Goal: Task Accomplishment & Management: Use online tool/utility

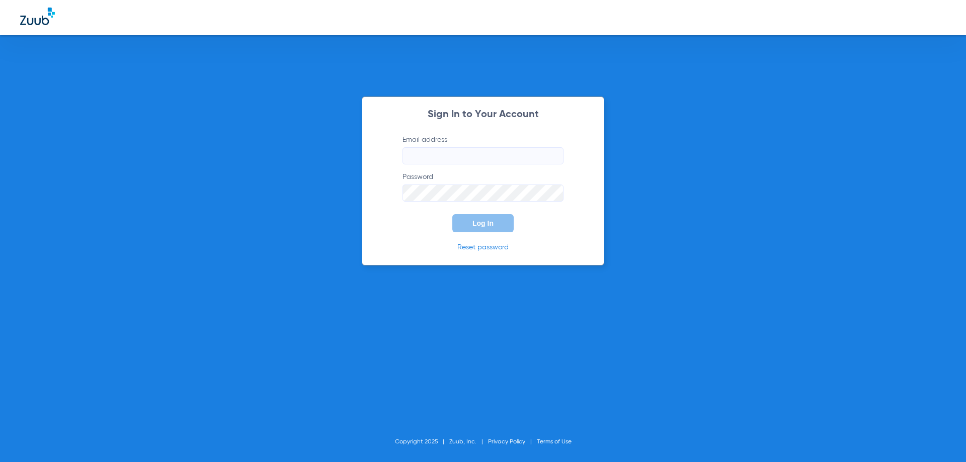
type input "[EMAIL_ADDRESS][DOMAIN_NAME]"
click at [473, 229] on button "Log In" at bounding box center [482, 223] width 61 height 18
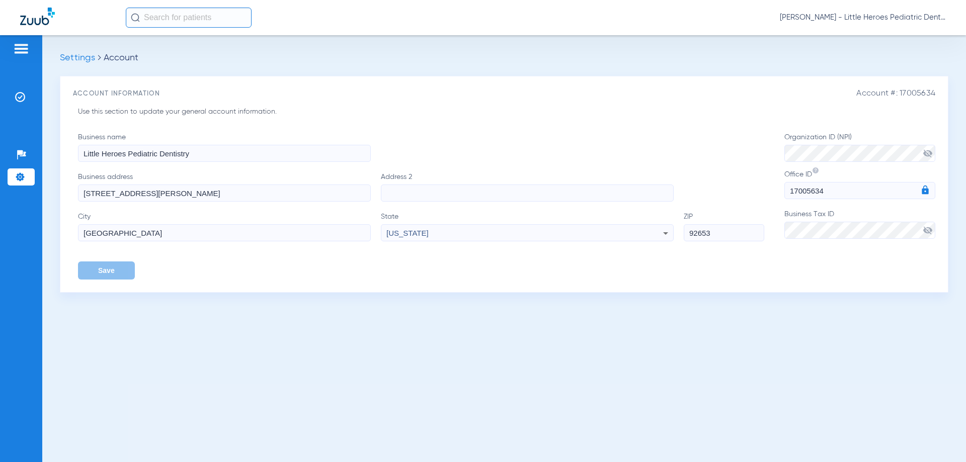
click at [16, 46] on img at bounding box center [21, 49] width 16 height 12
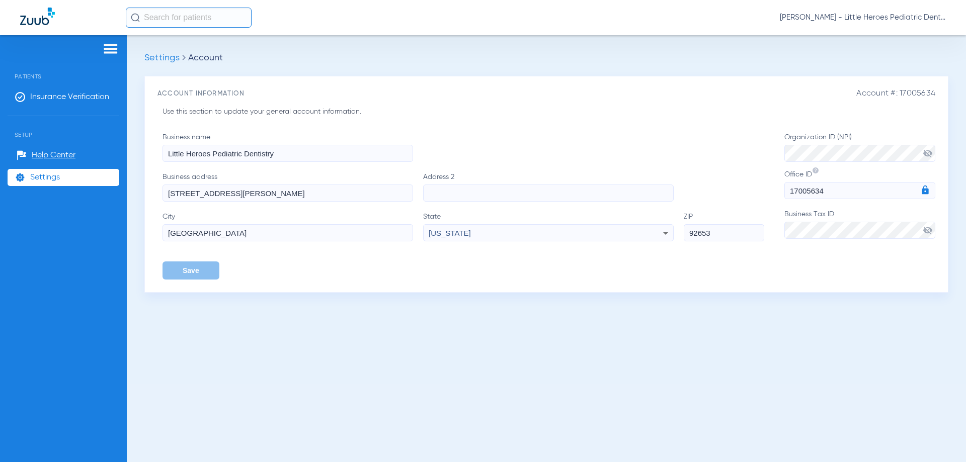
click at [107, 57] on div at bounding box center [111, 50] width 16 height 15
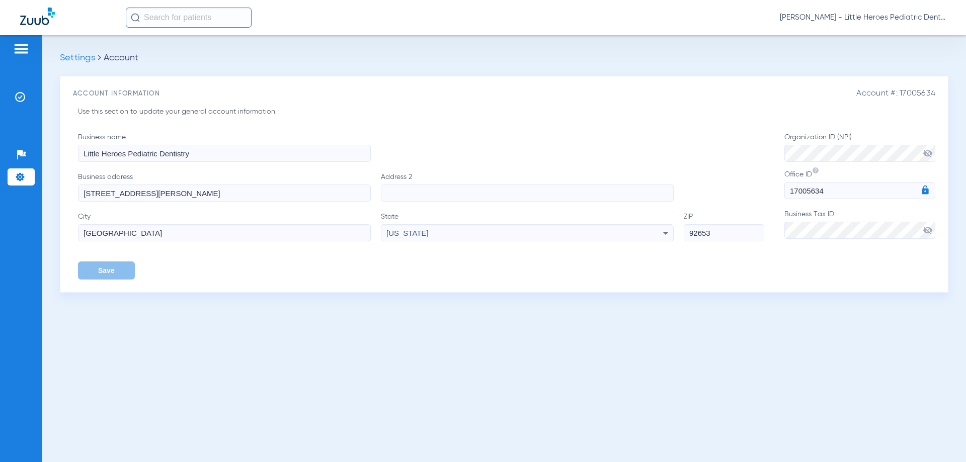
click at [22, 46] on img at bounding box center [21, 49] width 16 height 12
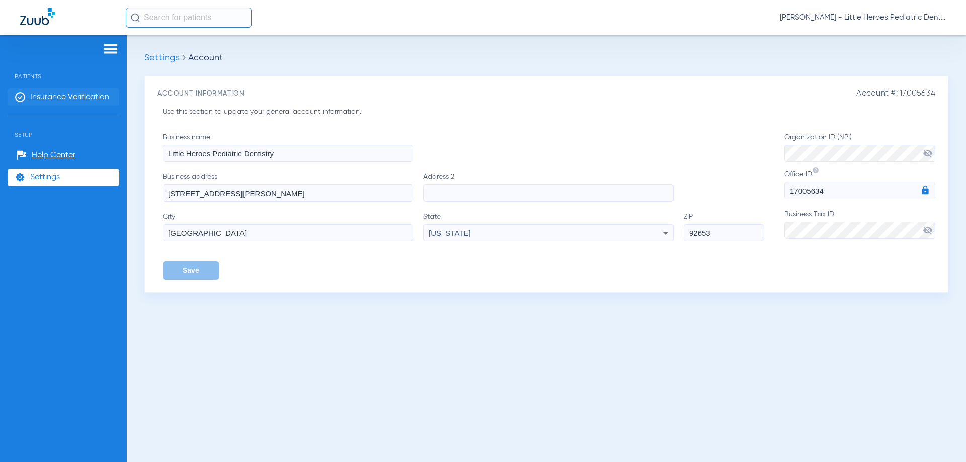
drag, startPoint x: 41, startPoint y: 95, endPoint x: 48, endPoint y: 96, distance: 6.6
click at [42, 95] on span "Insurance Verification" at bounding box center [69, 97] width 79 height 10
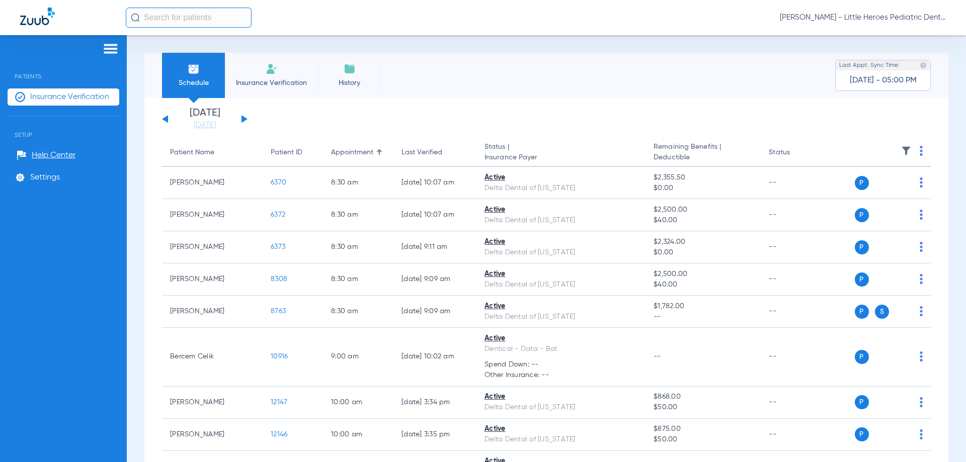
click at [241, 118] on div "[DATE] [DATE] [DATE] [DATE] [DATE] [DATE] [DATE] [DATE] [DATE] [DATE] [DATE] [D…" at bounding box center [205, 119] width 86 height 22
click at [244, 118] on button at bounding box center [244, 119] width 6 height 8
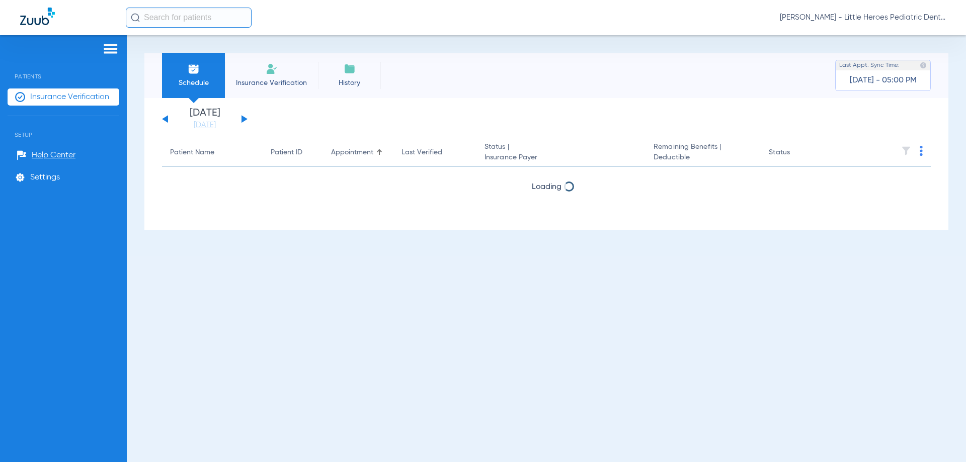
click at [244, 118] on button at bounding box center [244, 119] width 6 height 8
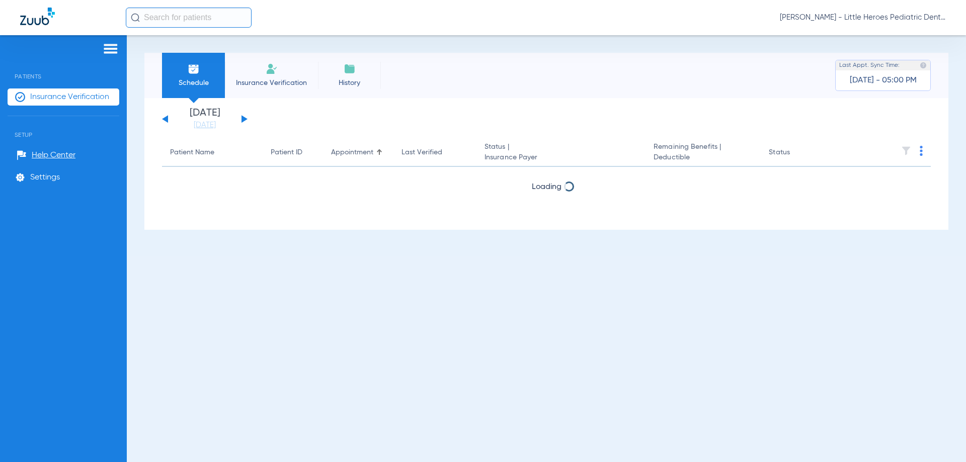
click at [244, 118] on button at bounding box center [244, 119] width 6 height 8
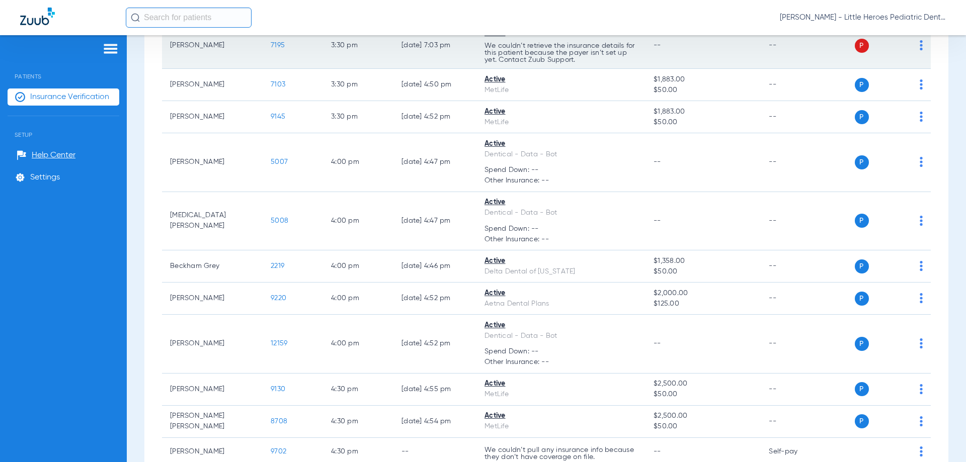
scroll to position [666, 0]
